Goal: Find specific page/section: Find specific page/section

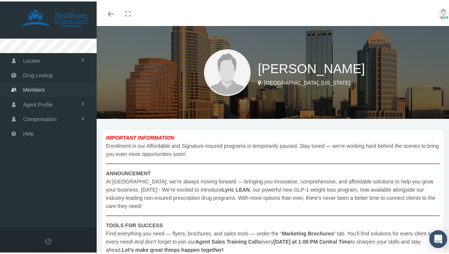
click at [47, 85] on link "Members" at bounding box center [48, 88] width 97 height 14
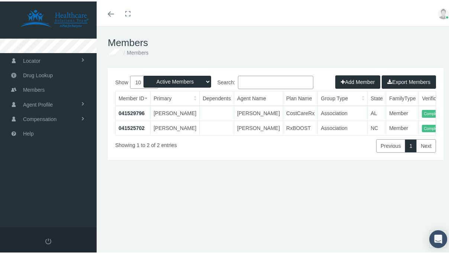
click at [123, 111] on link "041529796" at bounding box center [131, 112] width 26 height 6
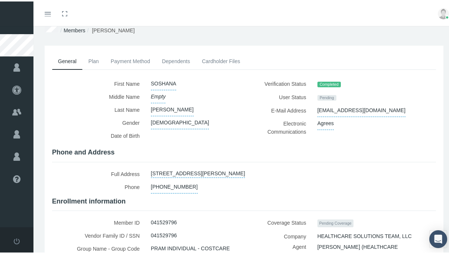
scroll to position [12, 0]
